Goal: Task Accomplishment & Management: Use online tool/utility

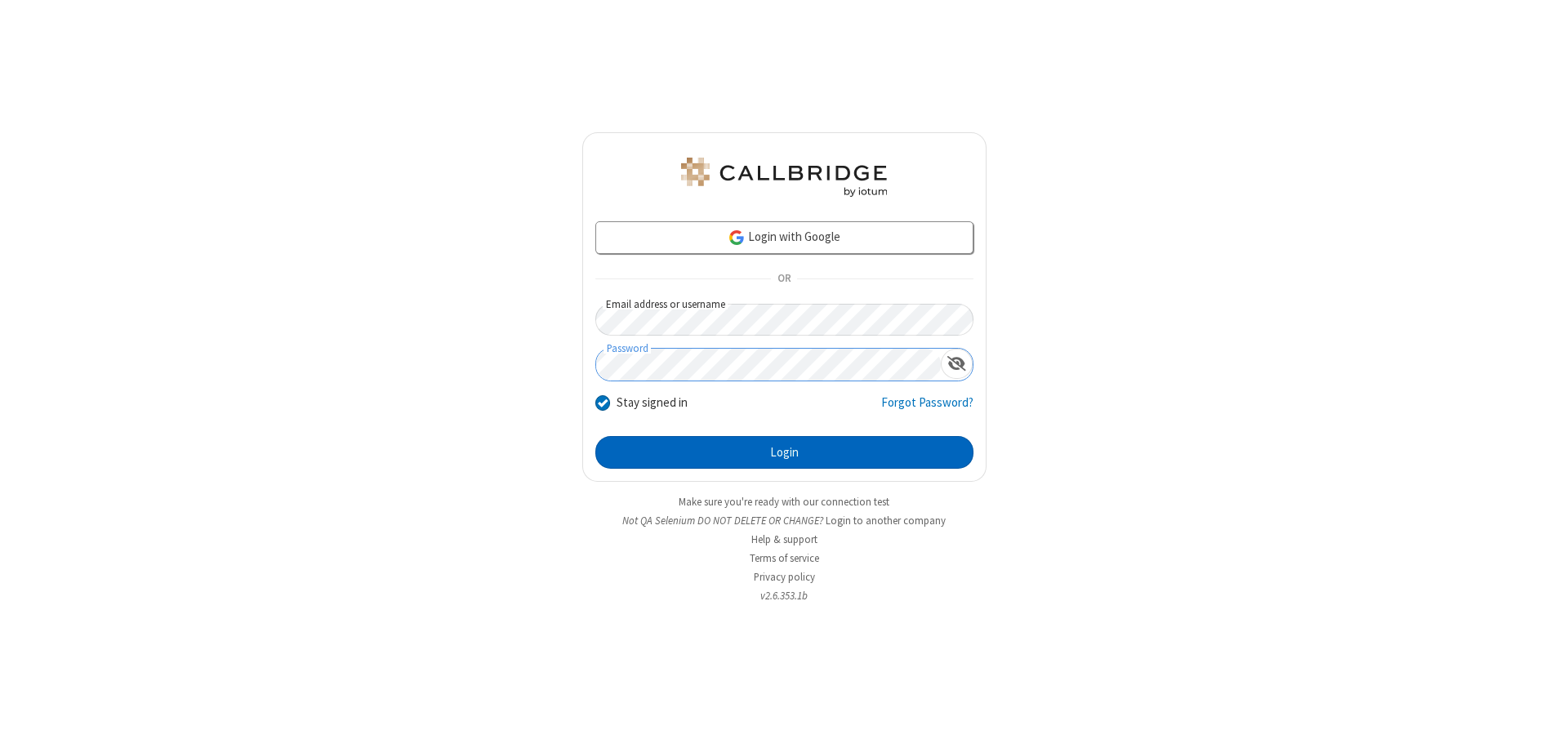
click at [784, 452] on button "Login" at bounding box center [784, 451] width 378 height 32
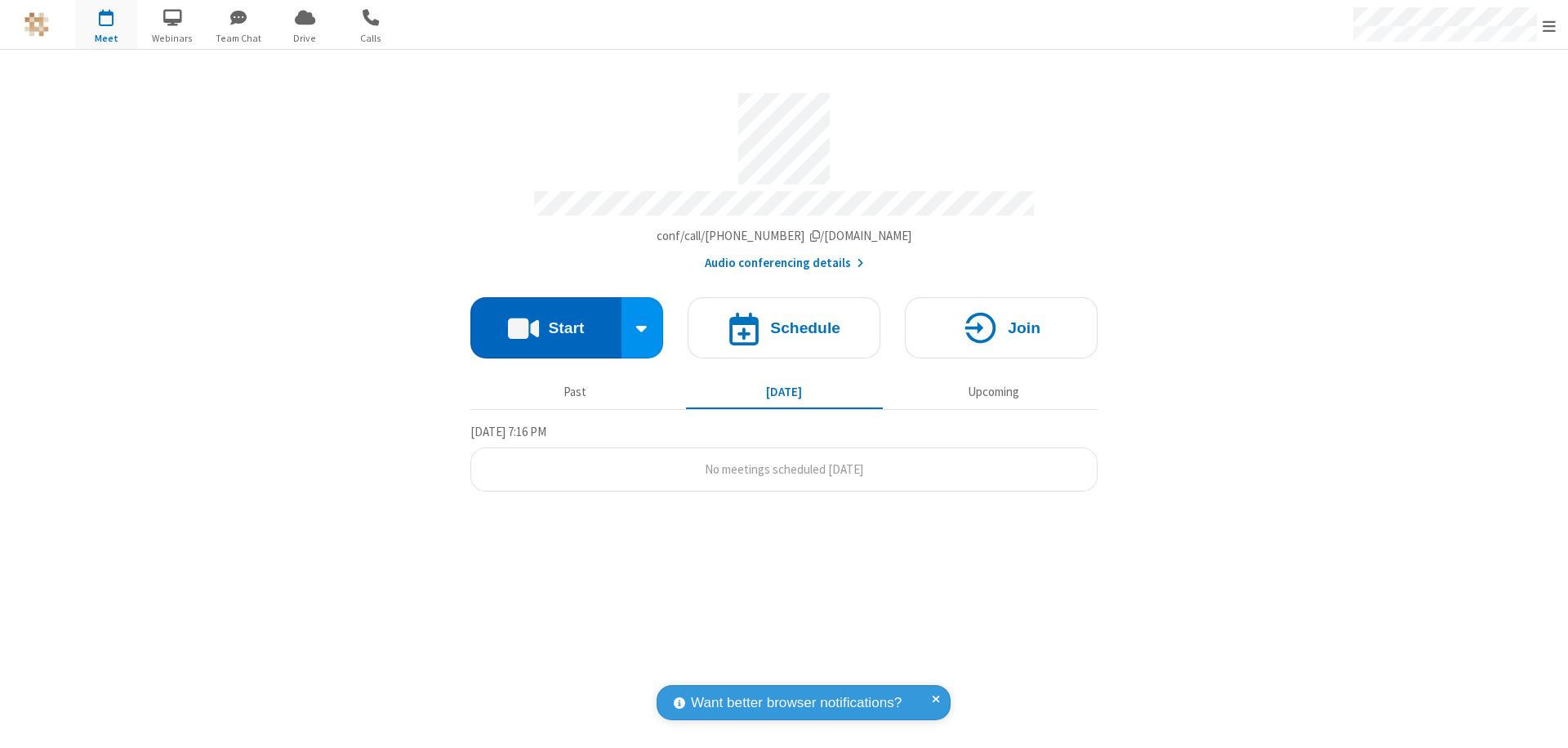
click at [545, 320] on button "Start" at bounding box center [546, 328] width 151 height 61
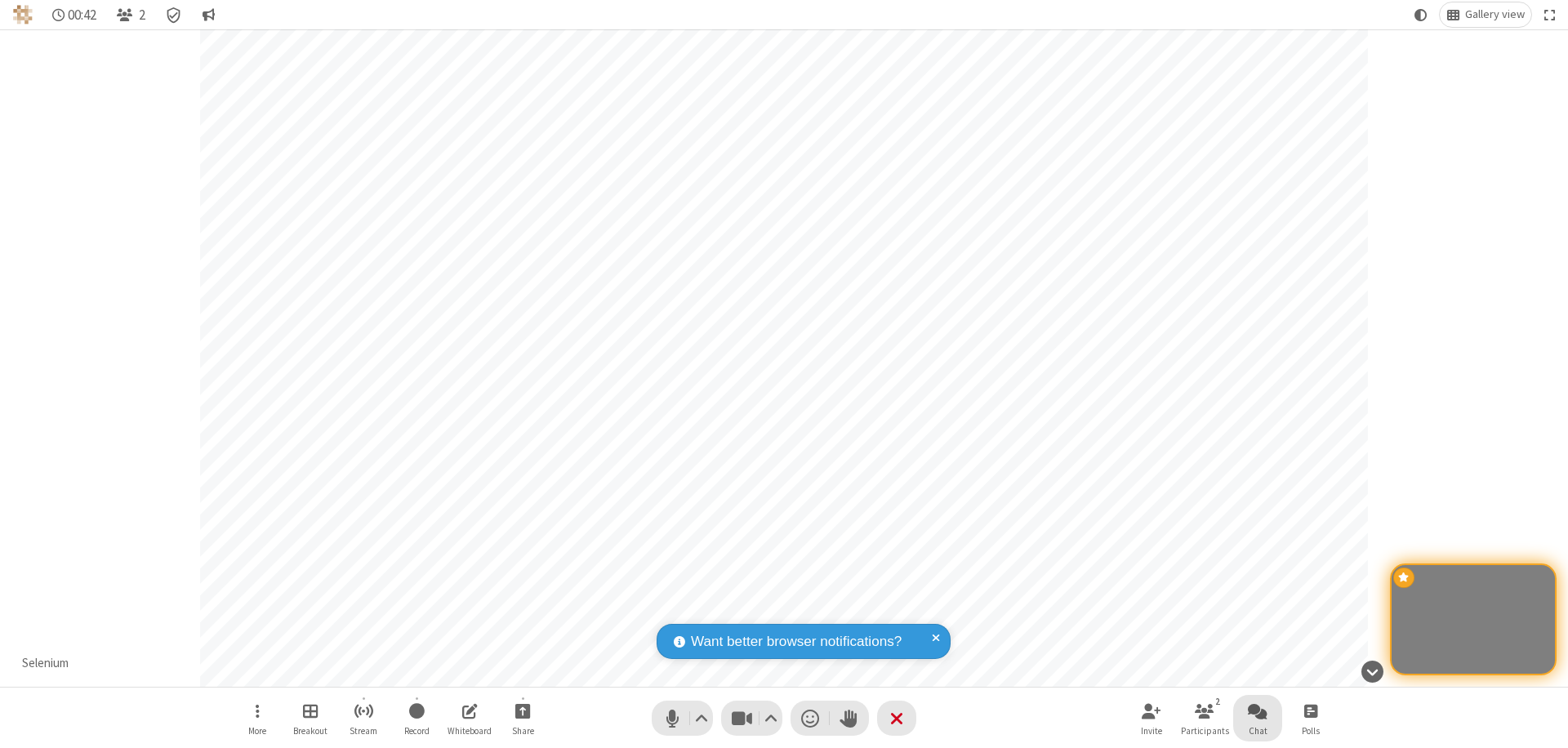
click at [1258, 710] on span "Open chat" at bounding box center [1257, 710] width 19 height 20
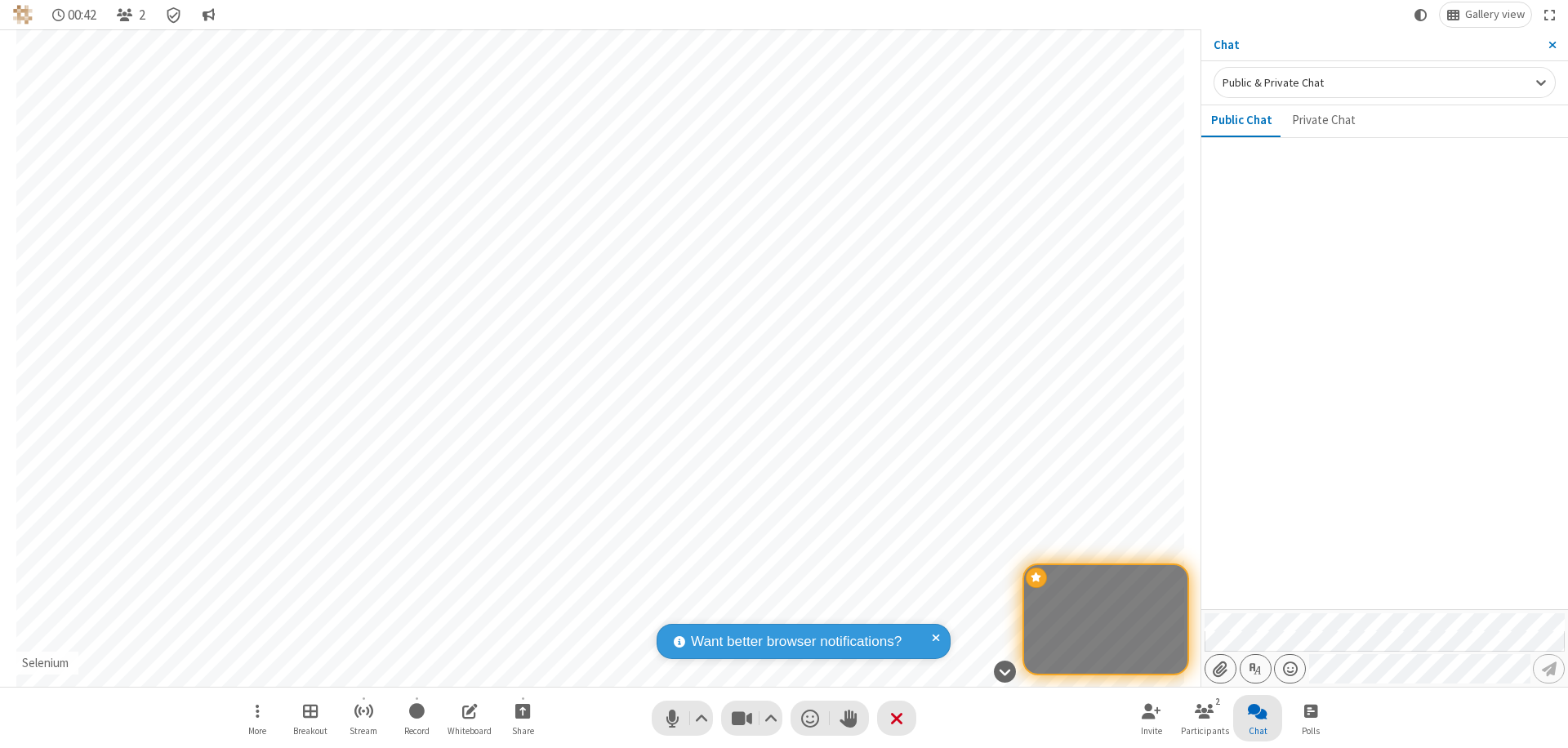
type input "C:\fakepath\doc_test.docx"
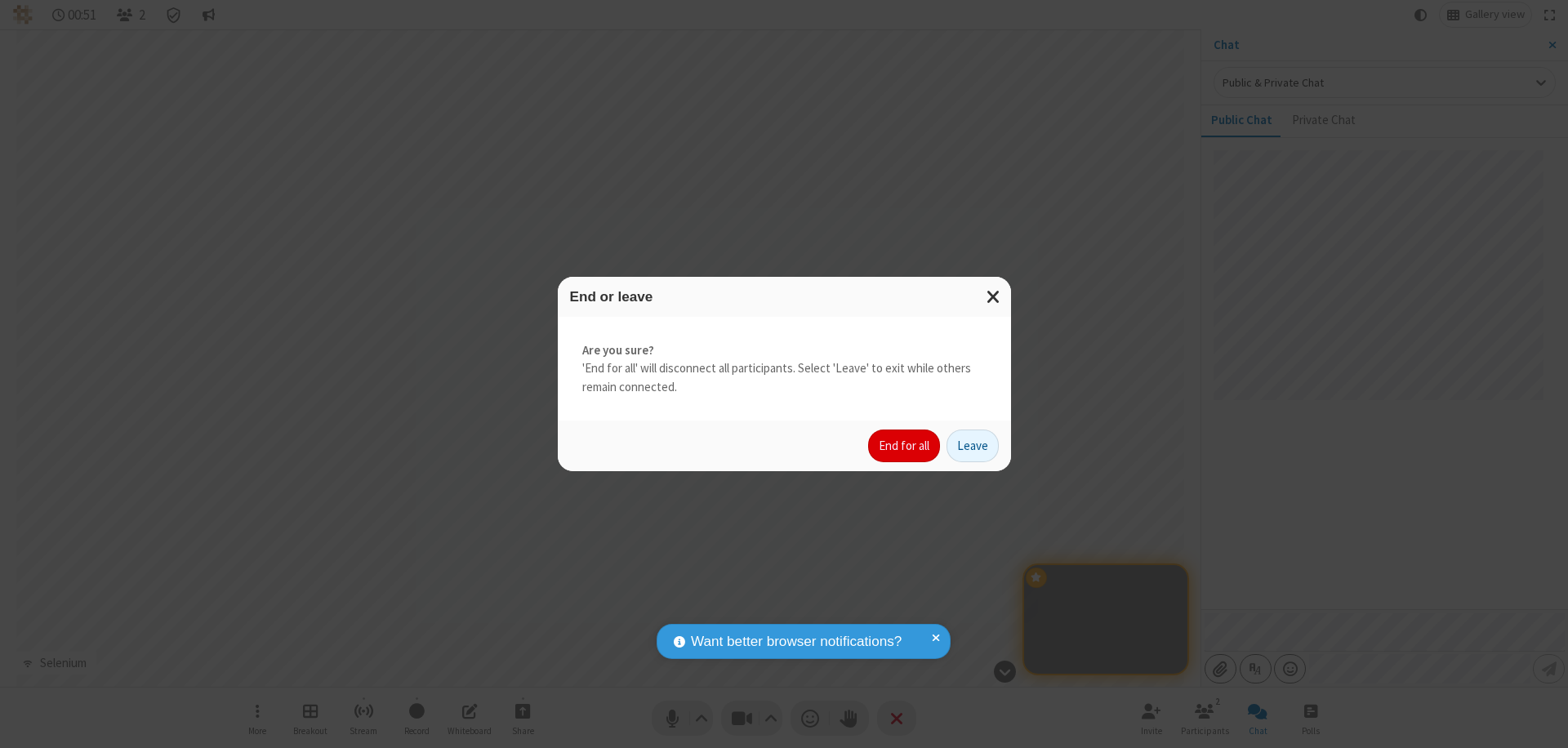
click at [905, 446] on button "End for all" at bounding box center [904, 445] width 72 height 32
